Goal: Information Seeking & Learning: Learn about a topic

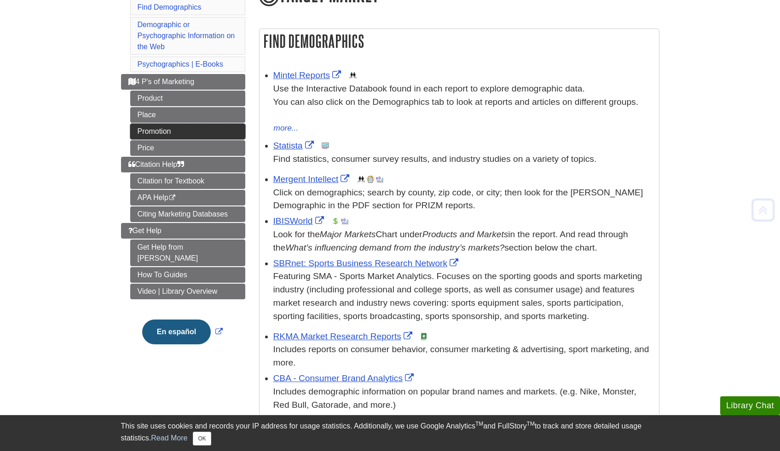
scroll to position [133, 0]
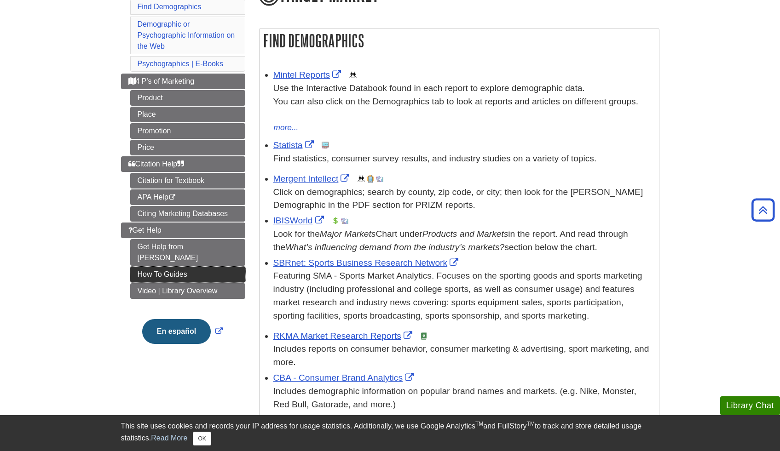
click at [190, 267] on link "How To Guides" at bounding box center [187, 275] width 115 height 16
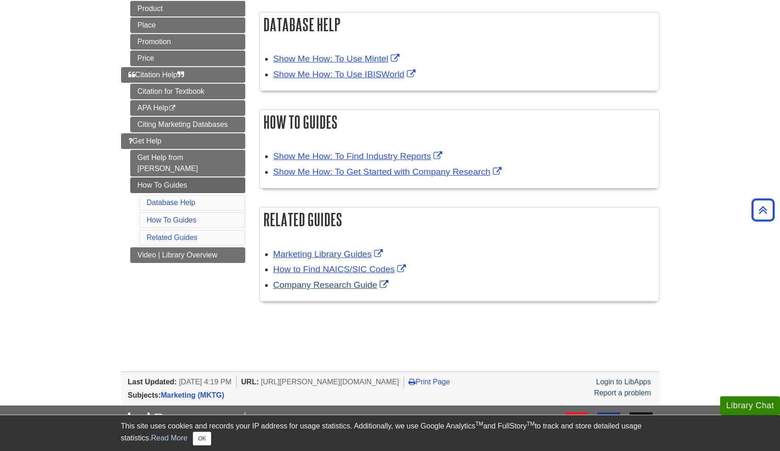
scroll to position [54, 0]
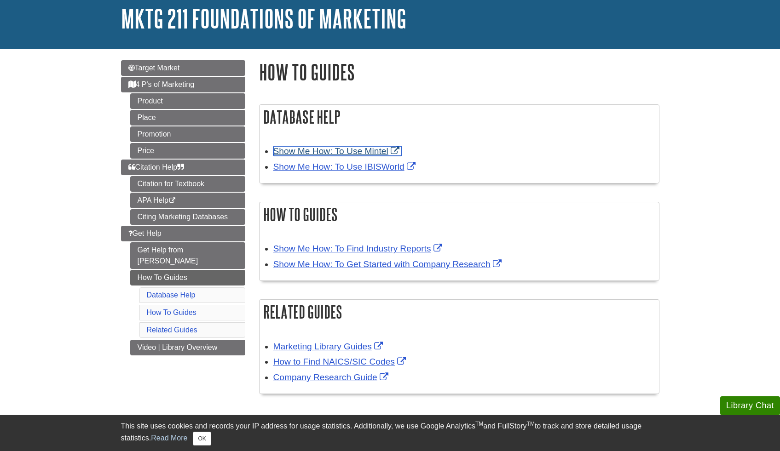
click at [330, 155] on link "Show Me How: To Use Mintel" at bounding box center [337, 151] width 128 height 10
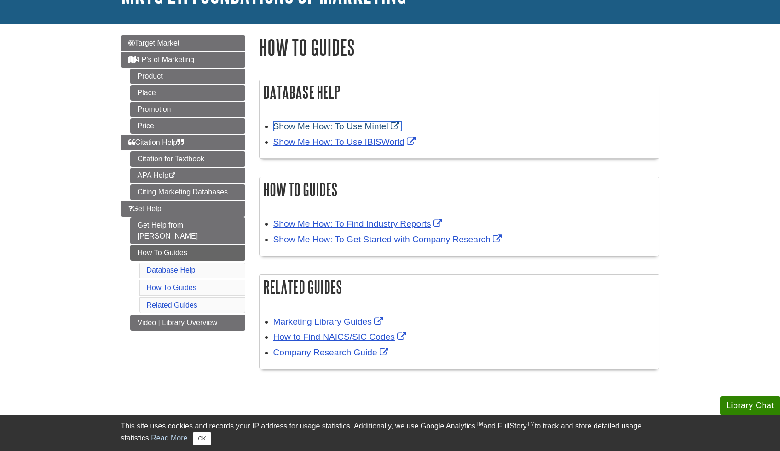
scroll to position [0, 0]
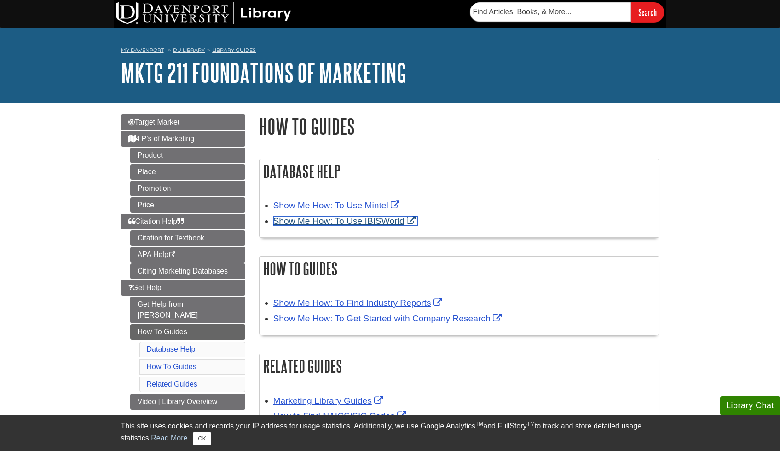
click at [366, 225] on link "Show Me How: To Use IBISWorld" at bounding box center [345, 221] width 144 height 10
click at [354, 219] on link "Show Me How: To Use IBISWorld" at bounding box center [345, 221] width 144 height 10
click at [321, 208] on link "Show Me How: To Use Mintel" at bounding box center [337, 206] width 128 height 10
click at [304, 206] on link "Show Me How: To Use Mintel" at bounding box center [337, 206] width 128 height 10
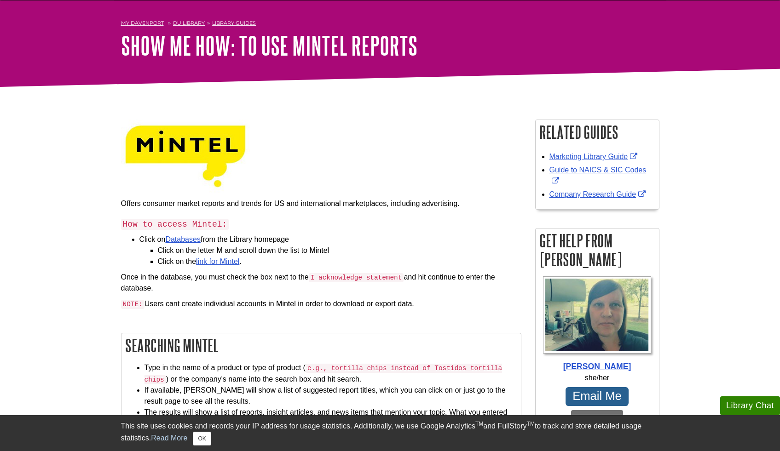
scroll to position [51, 0]
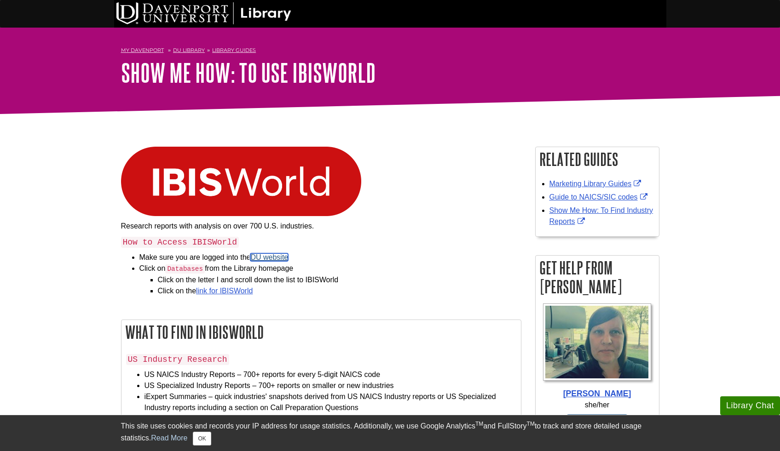
click at [265, 256] on link "DU website" at bounding box center [269, 257] width 38 height 8
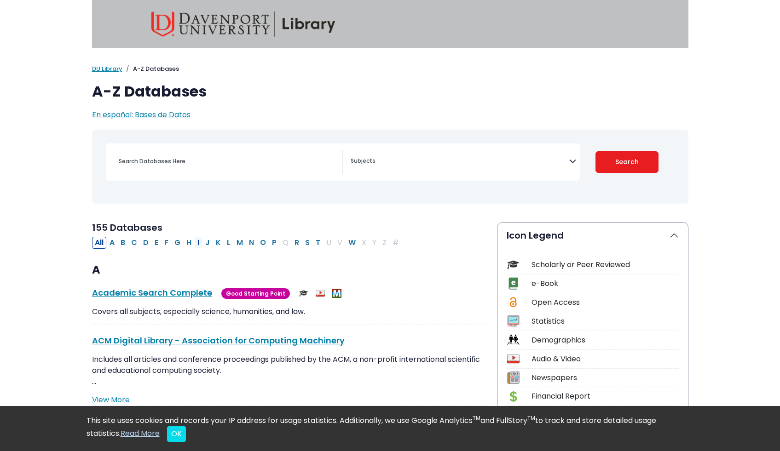
click at [200, 244] on button "I" at bounding box center [198, 243] width 7 height 12
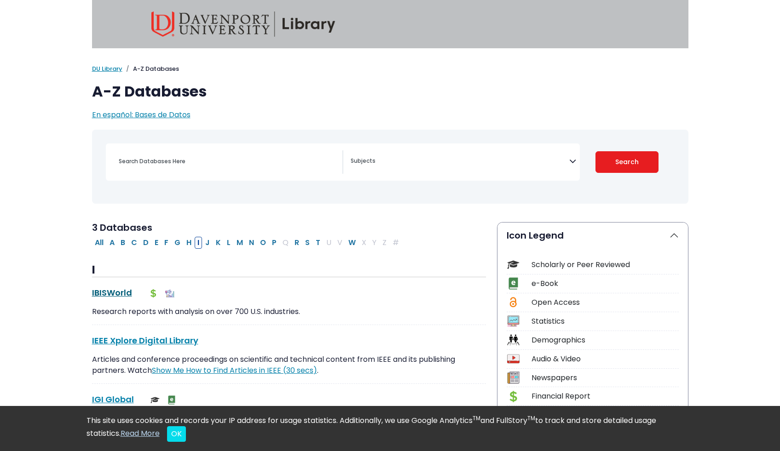
click at [118, 295] on link "IBISWorld This link opens in a new window" at bounding box center [112, 292] width 40 height 11
click at [239, 243] on button "M" at bounding box center [240, 243] width 12 height 12
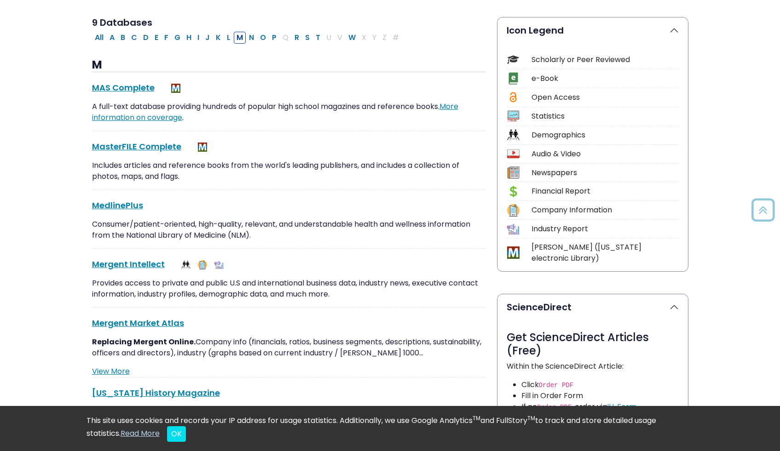
scroll to position [225, 0]
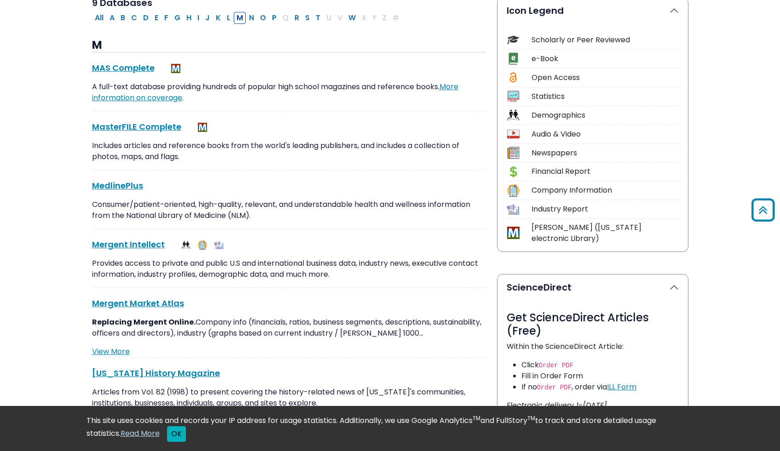
click at [174, 433] on button "OK" at bounding box center [176, 434] width 19 height 16
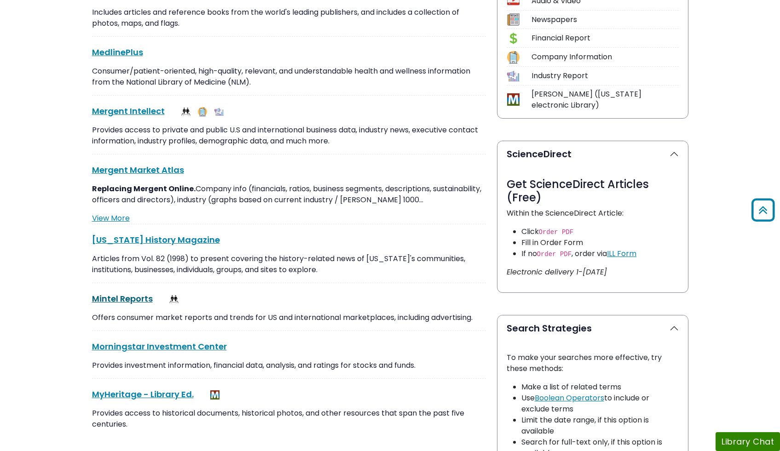
scroll to position [359, 0]
click at [117, 300] on link "Mintel Reports This link opens in a new window" at bounding box center [122, 298] width 61 height 11
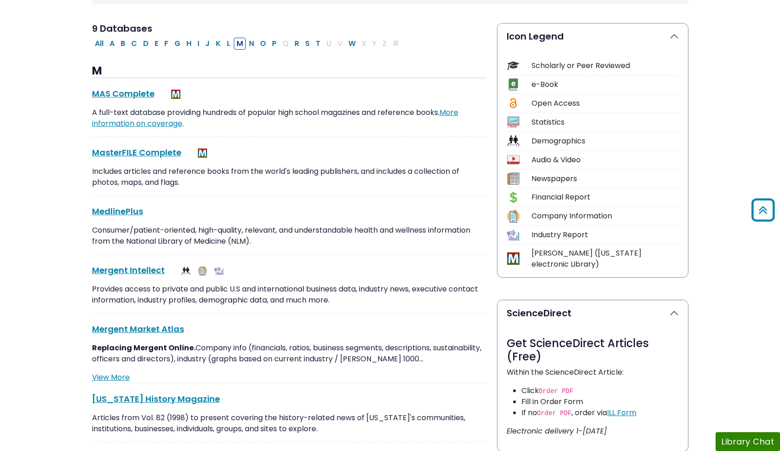
scroll to position [0, 0]
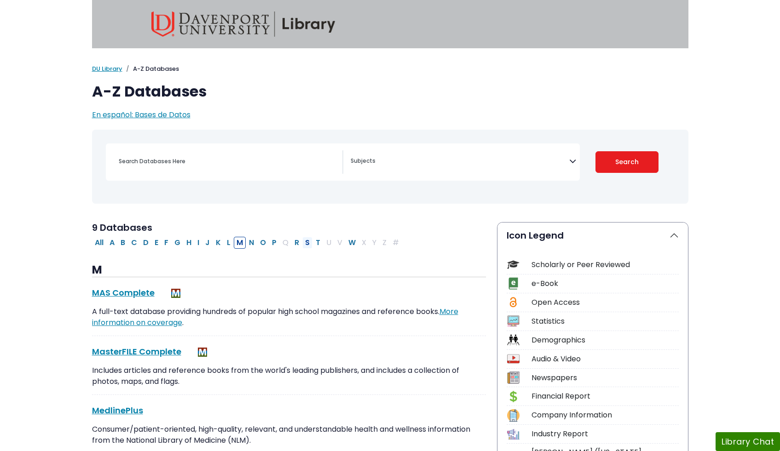
click at [304, 242] on button "S" at bounding box center [307, 243] width 10 height 12
select select "Database Subject Filter"
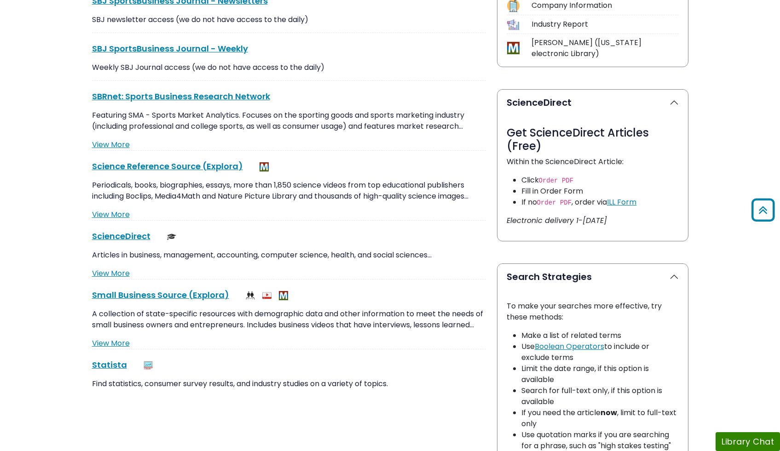
scroll to position [411, 0]
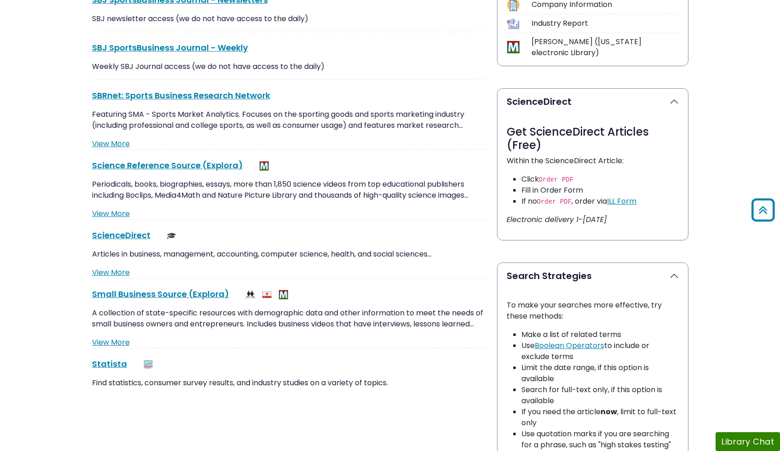
click at [114, 370] on div "Statista This link opens in a new window Find statistics, consumer survey resul…" at bounding box center [289, 377] width 394 height 38
click at [114, 364] on link "Statista This link opens in a new window" at bounding box center [109, 363] width 35 height 11
